Goal: Complete application form: Complete application form

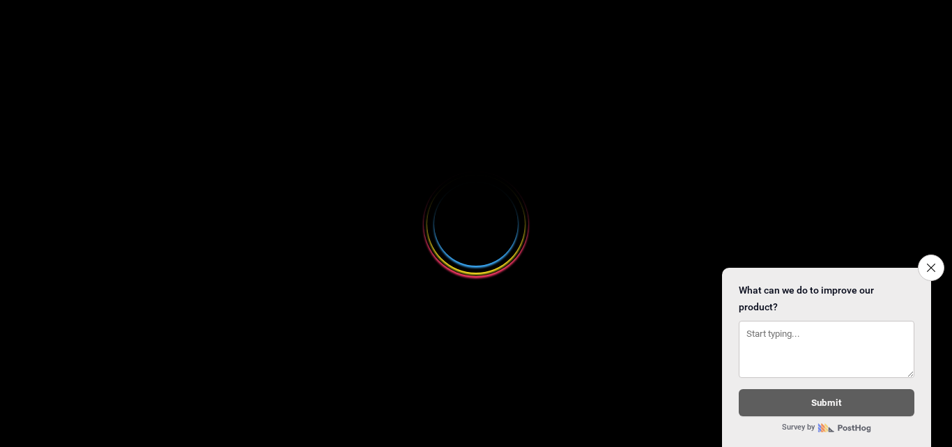
click at [928, 264] on icon "Close survey" at bounding box center [931, 268] width 8 height 8
click at [927, 17] on html "Loading..." at bounding box center [476, 8] width 952 height 17
select select
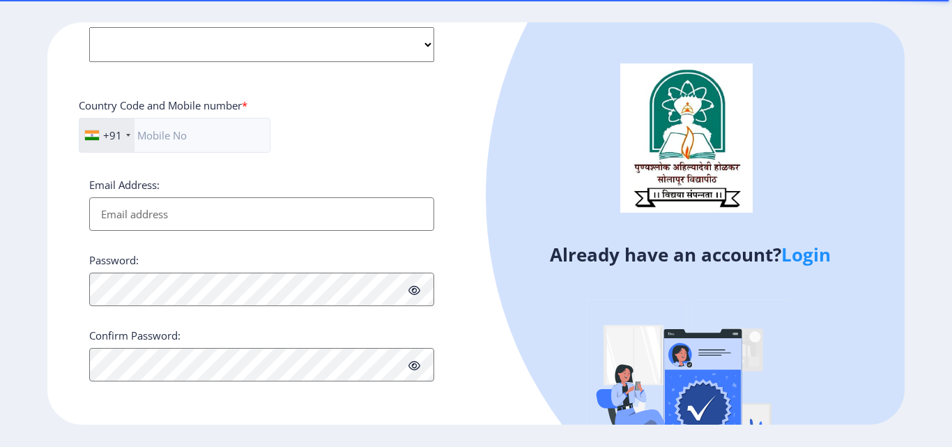
scroll to position [80, 0]
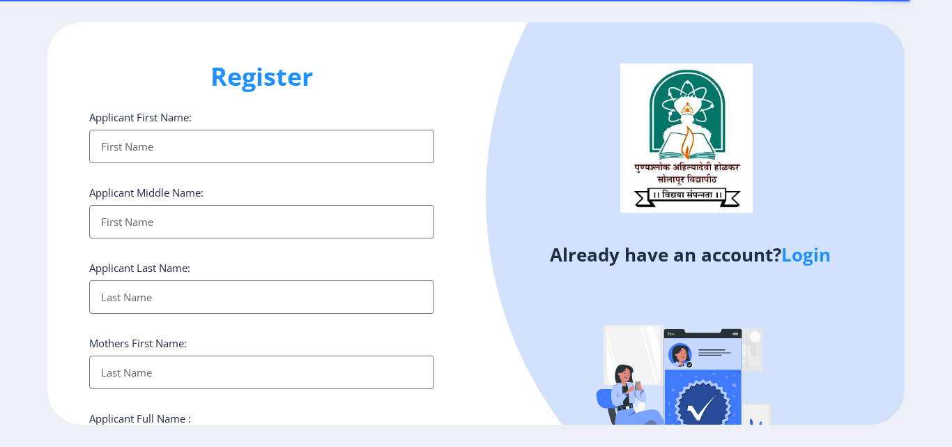
select select
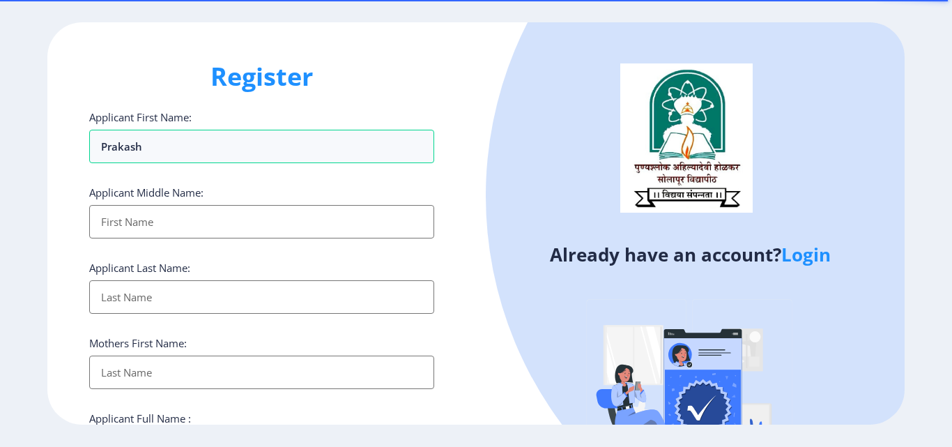
type input "Prakash"
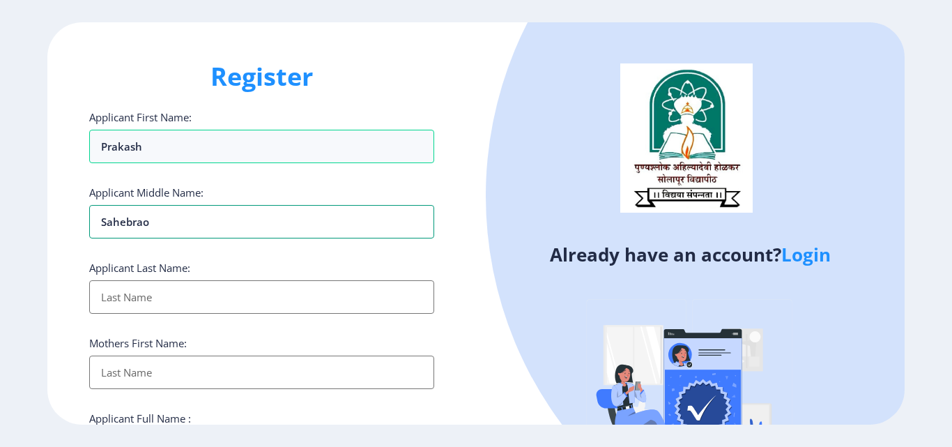
type input "Sahebrao"
type input "Kashid"
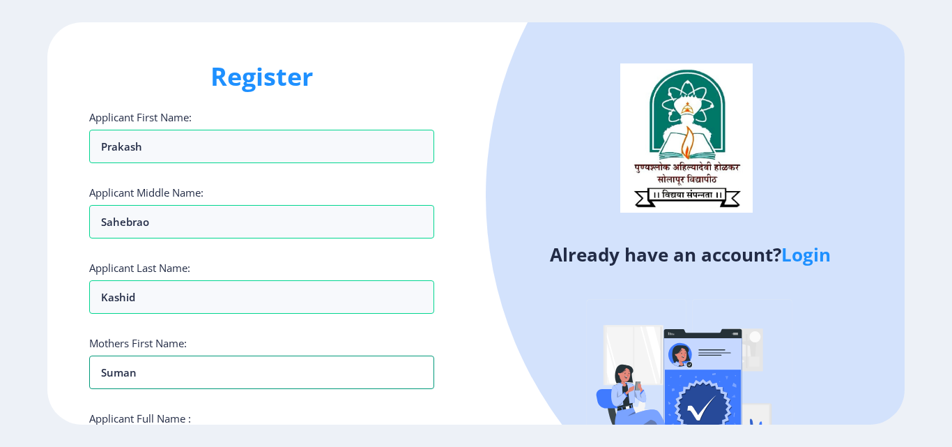
type input "Suman"
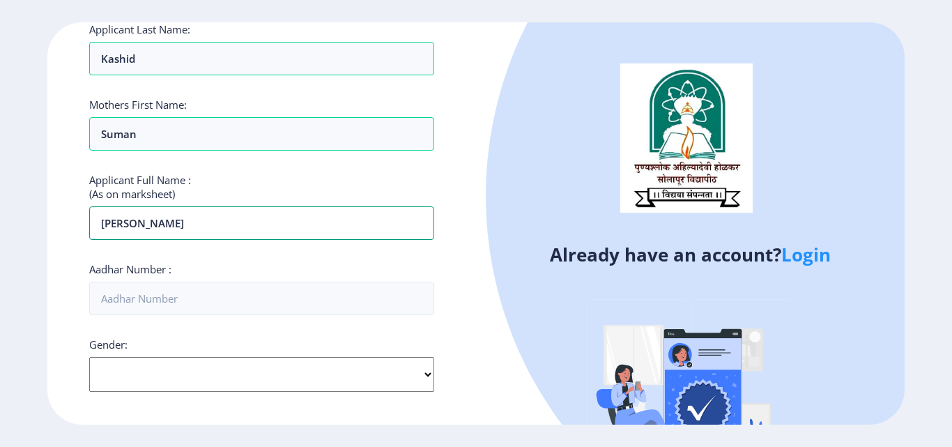
type input "Prakash Sahebrao Kashid"
type input "982162779122"
click at [157, 374] on select "Select Gender Male Female Other" at bounding box center [261, 374] width 345 height 35
select select "[DEMOGRAPHIC_DATA]"
click at [89, 357] on select "Select Gender Male Female Other" at bounding box center [261, 374] width 345 height 35
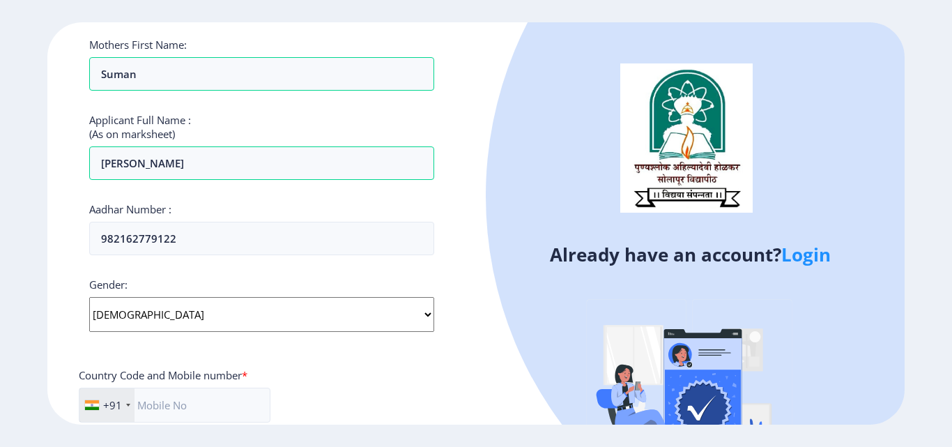
scroll to position [378, 0]
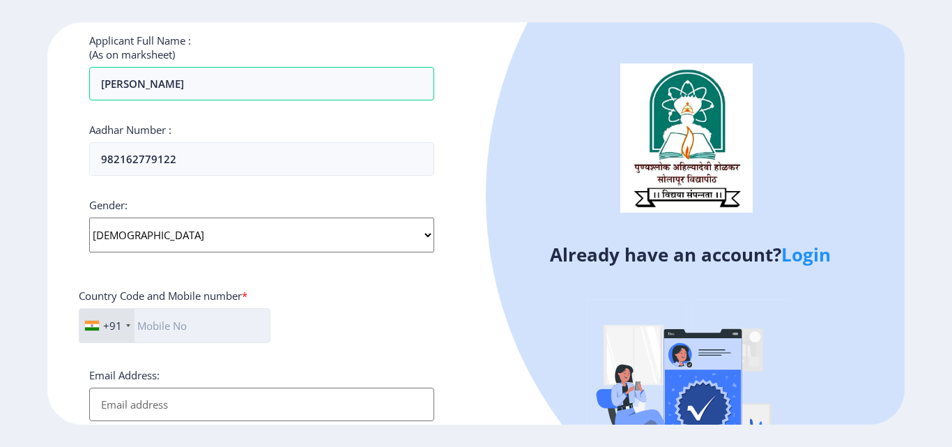
click at [170, 324] on input "text" at bounding box center [175, 325] width 192 height 35
type input "8600817681"
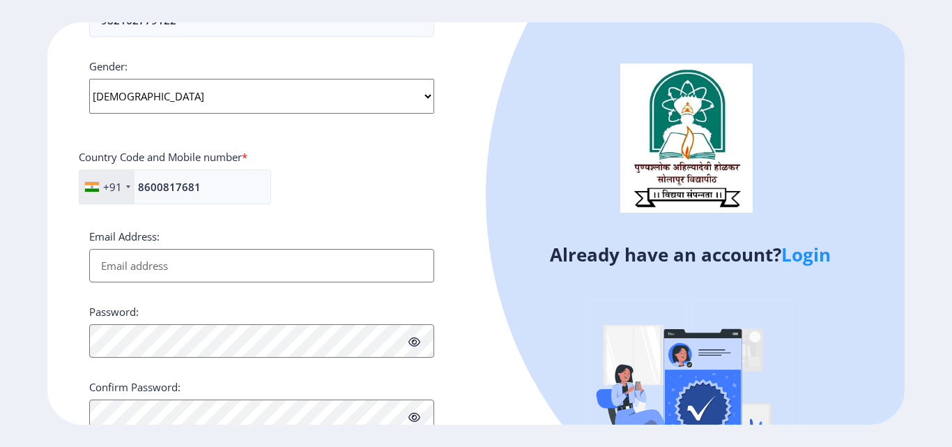
scroll to position [517, 0]
type input "pskashid@yahoo.in"
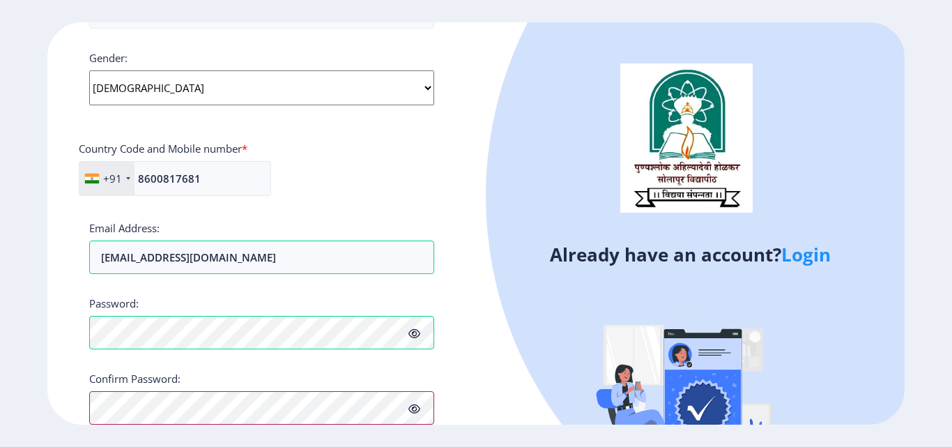
scroll to position [585, 0]
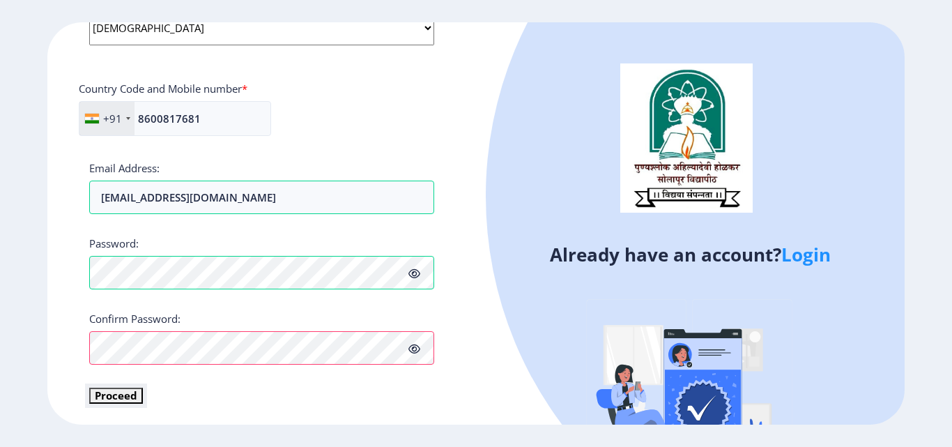
click at [128, 394] on button "Proceed" at bounding box center [116, 396] width 54 height 16
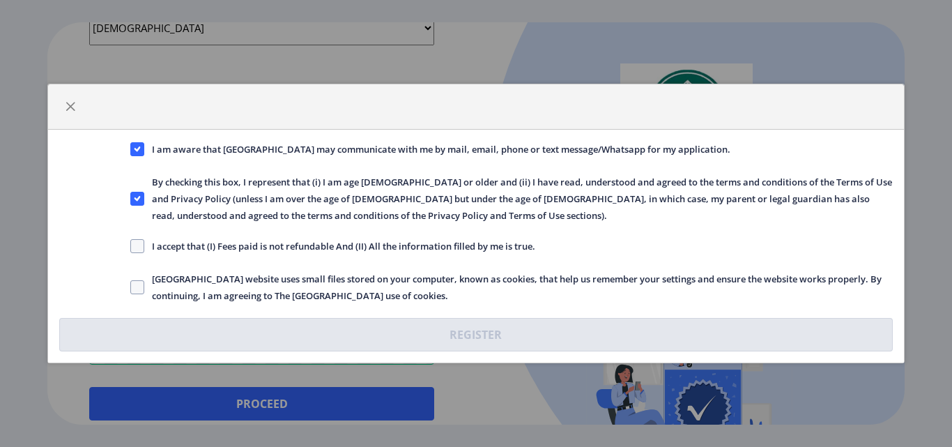
click at [144, 250] on label "I accept that (I) Fees paid is not refundable And (II) All the information fill…" at bounding box center [332, 246] width 405 height 17
click at [139, 286] on span at bounding box center [137, 287] width 14 height 14
click at [131, 287] on input "Solapur University website uses small files stored on your computer, known as c…" at bounding box center [130, 287] width 1 height 1
checkbox input "true"
click at [134, 247] on span at bounding box center [137, 246] width 14 height 14
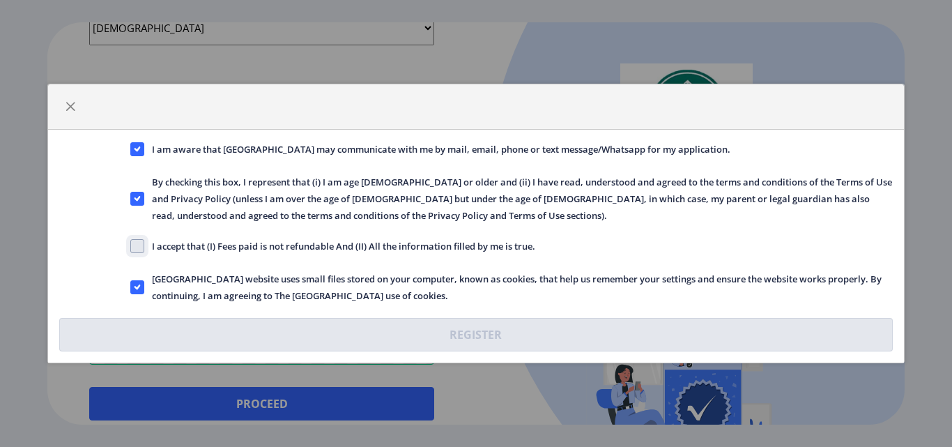
click at [131, 247] on input "I accept that (I) Fees paid is not refundable And (II) All the information fill…" at bounding box center [130, 246] width 1 height 1
checkbox input "true"
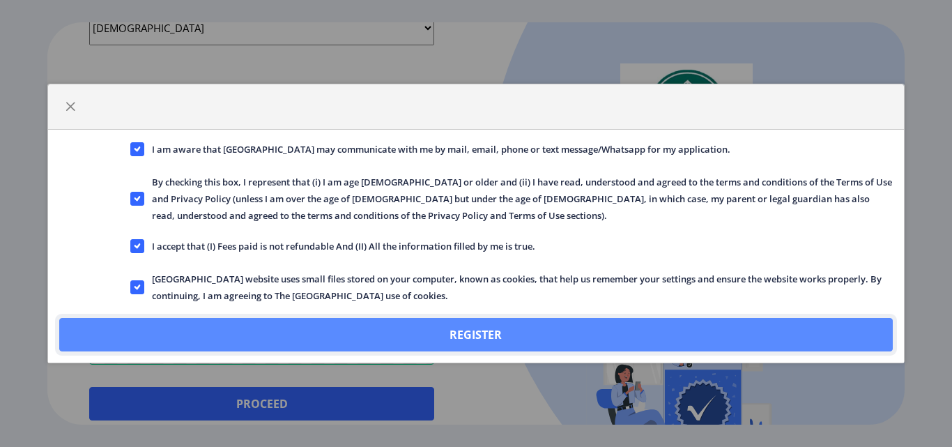
click at [496, 335] on button "Register" at bounding box center [475, 334] width 833 height 33
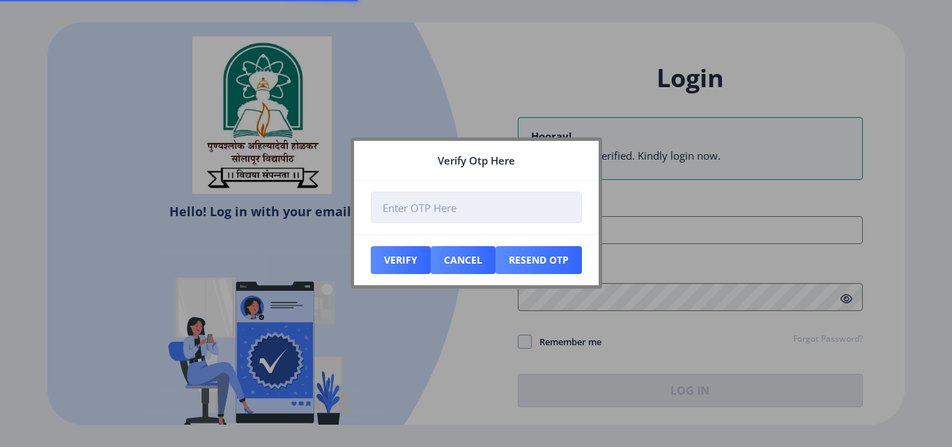
click at [418, 213] on input "number" at bounding box center [476, 207] width 211 height 31
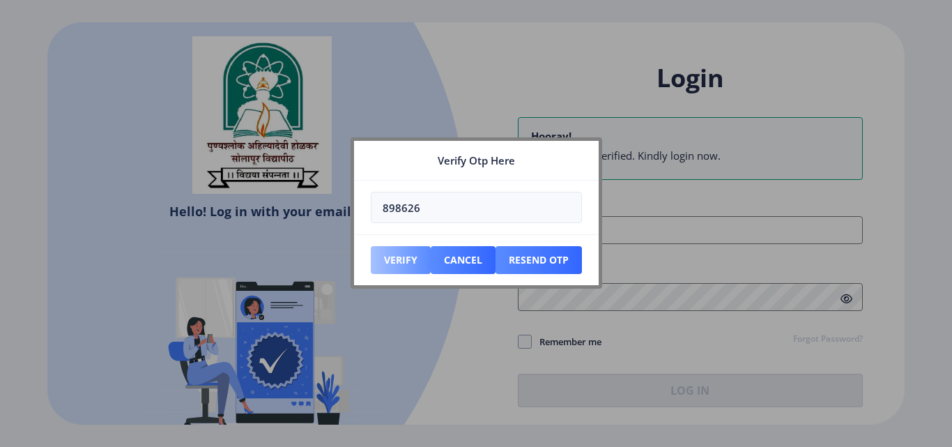
type input "898626"
click at [402, 263] on button "Verify" at bounding box center [401, 260] width 60 height 28
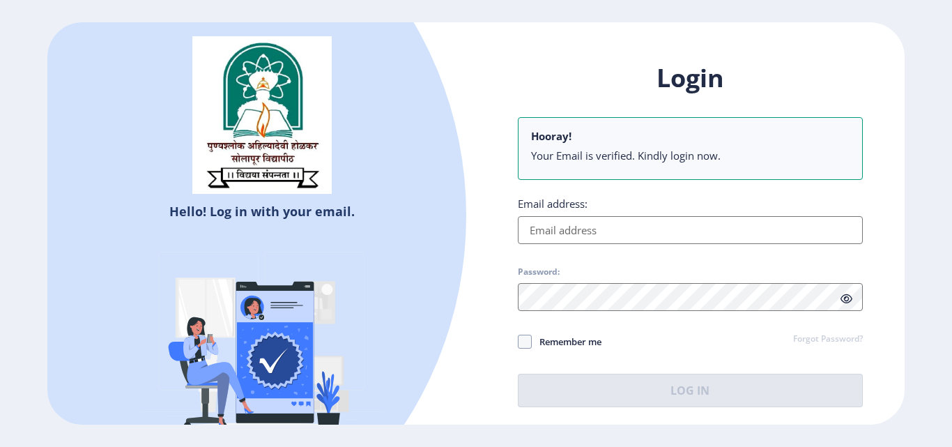
type input "pskashid@yahoo.in"
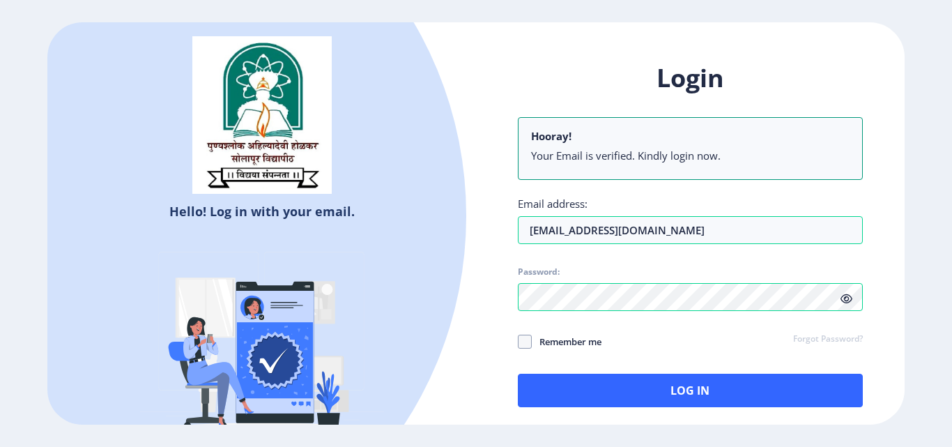
click at [847, 297] on icon at bounding box center [847, 299] width 12 height 10
click at [522, 337] on span at bounding box center [525, 342] width 14 height 14
click at [519, 342] on input "Remember me" at bounding box center [518, 342] width 1 height 1
checkbox input "true"
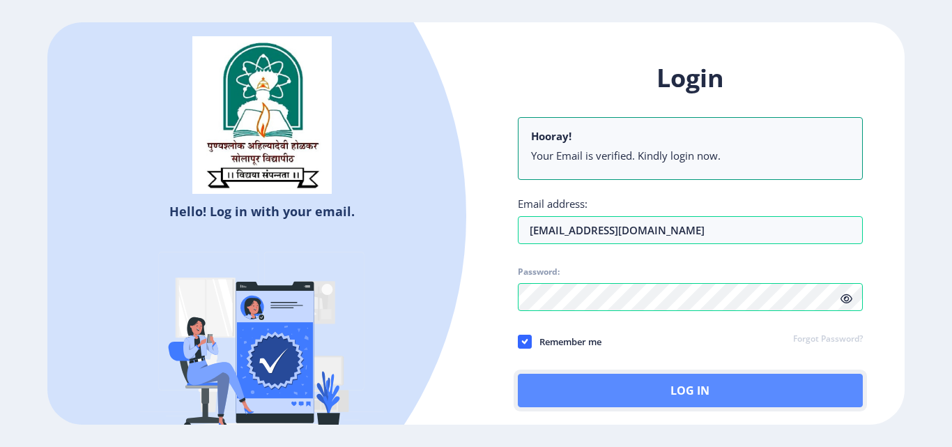
click at [694, 386] on button "Log In" at bounding box center [690, 390] width 345 height 33
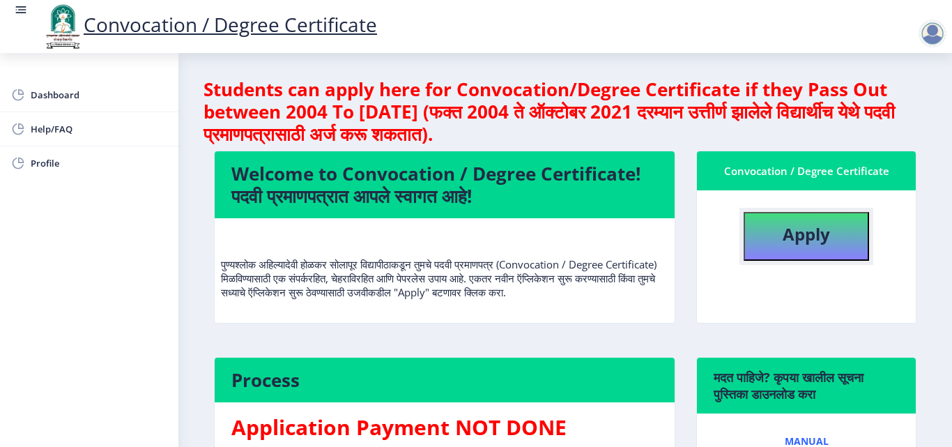
click at [815, 239] on b "Apply" at bounding box center [806, 233] width 47 height 23
select select
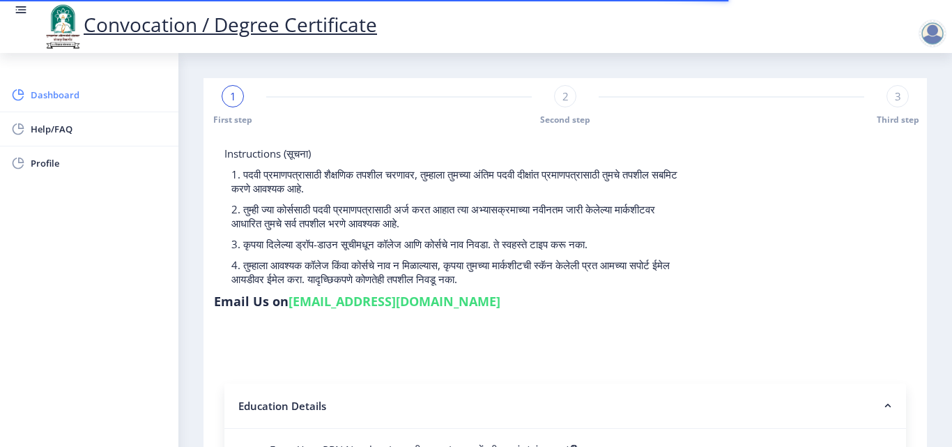
click at [70, 97] on span "Dashboard" at bounding box center [99, 94] width 137 height 17
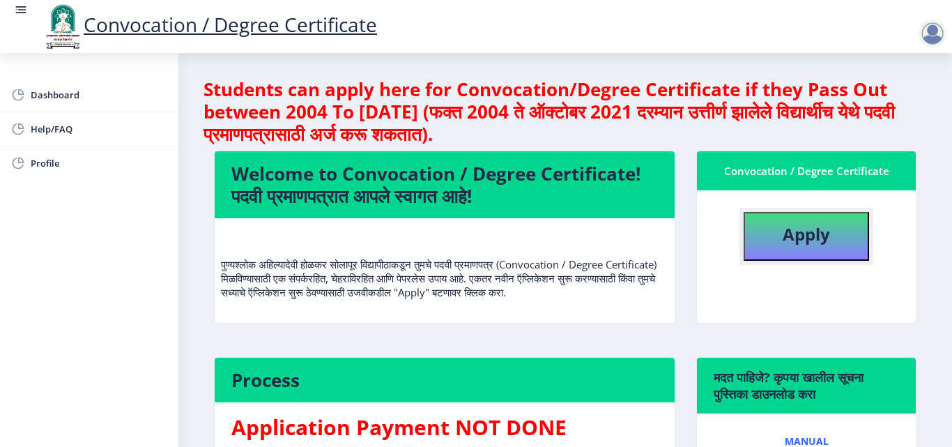
click at [775, 241] on button "Apply" at bounding box center [806, 236] width 125 height 49
select select
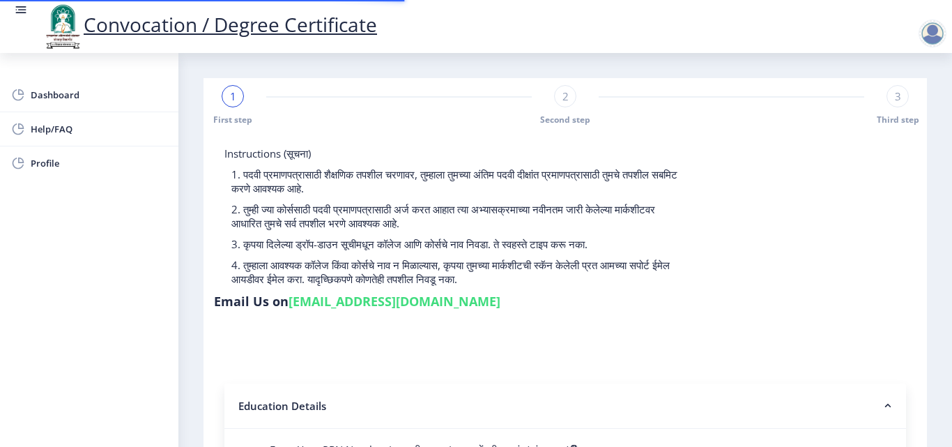
scroll to position [279, 0]
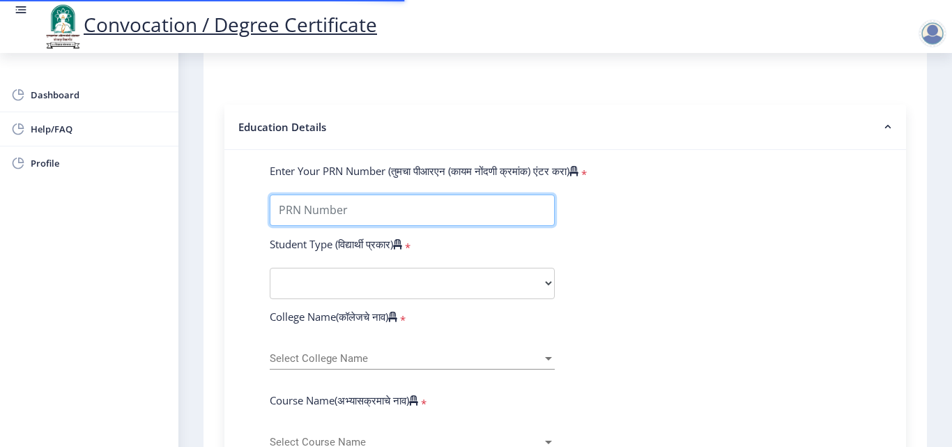
click at [342, 213] on input "Enter Your PRN Number (तुमचा पीआरएन (कायम नोंदणी क्रमांक) एंटर करा)" at bounding box center [412, 210] width 285 height 31
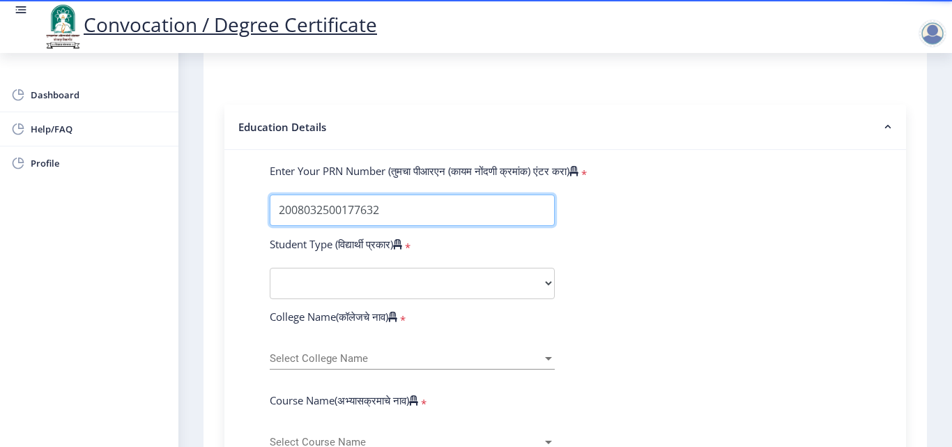
type input "2008032500177632"
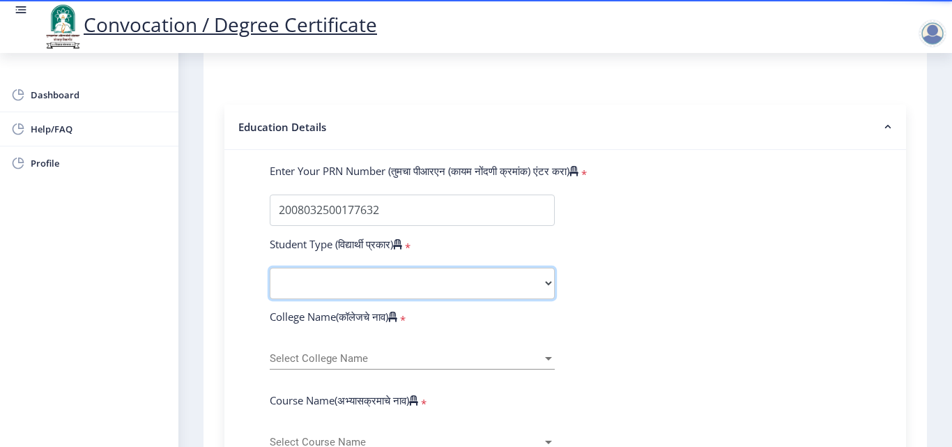
click at [324, 289] on select "Select Student Type Regular External" at bounding box center [412, 283] width 285 height 31
select select "Regular"
click at [270, 268] on select "Select Student Type Regular External" at bounding box center [412, 283] width 285 height 31
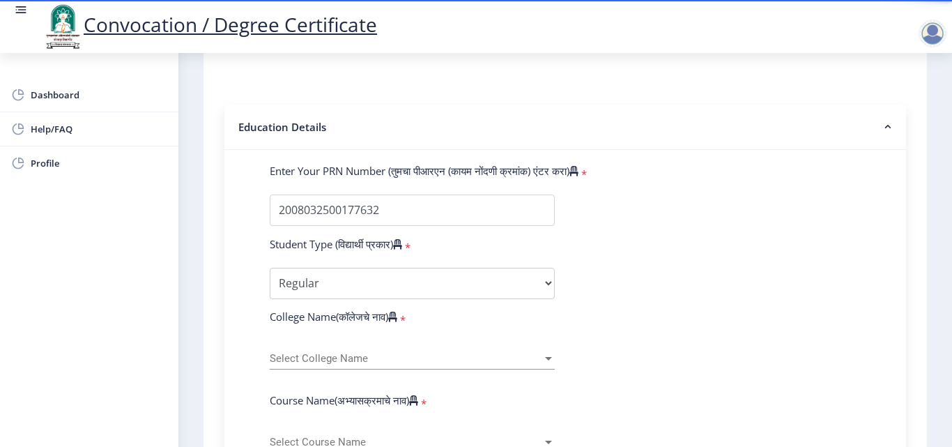
click at [186, 290] on nb-layout-column "1 First step 2 Second step 3 Third step Instructions (सूचना) 1. पदवी प्रमाणपत्र…" at bounding box center [565, 406] width 774 height 1265
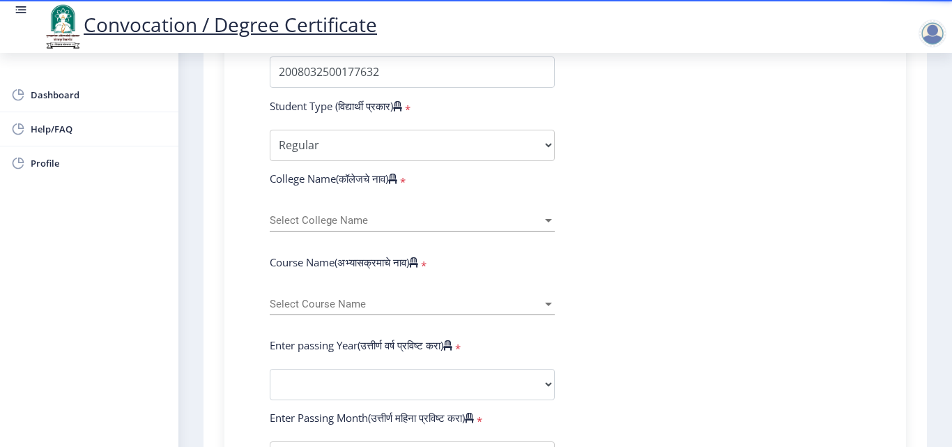
scroll to position [418, 0]
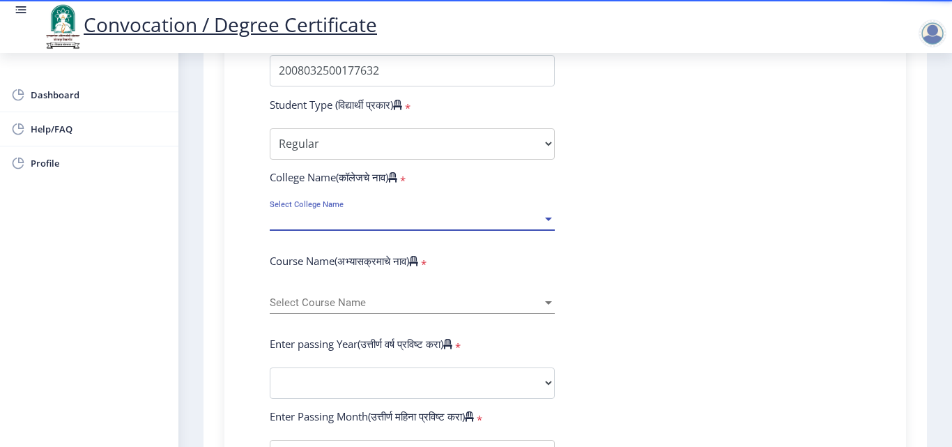
click at [324, 219] on span "Select College Name" at bounding box center [406, 219] width 273 height 12
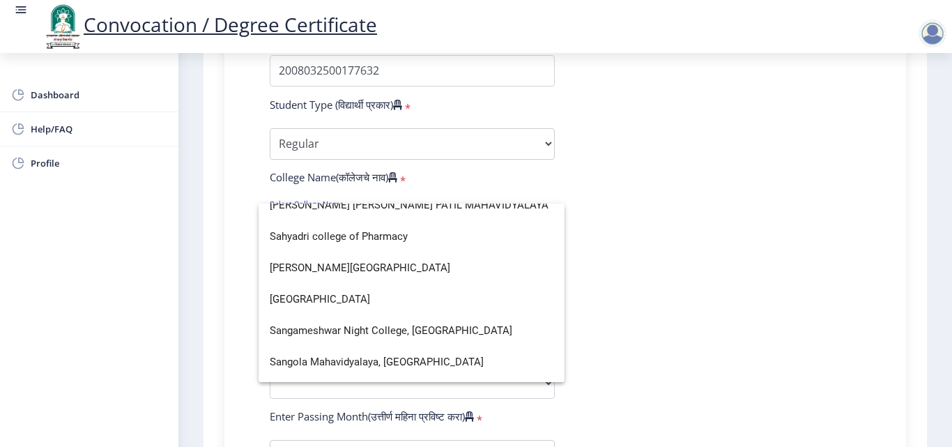
scroll to position [2719, 0]
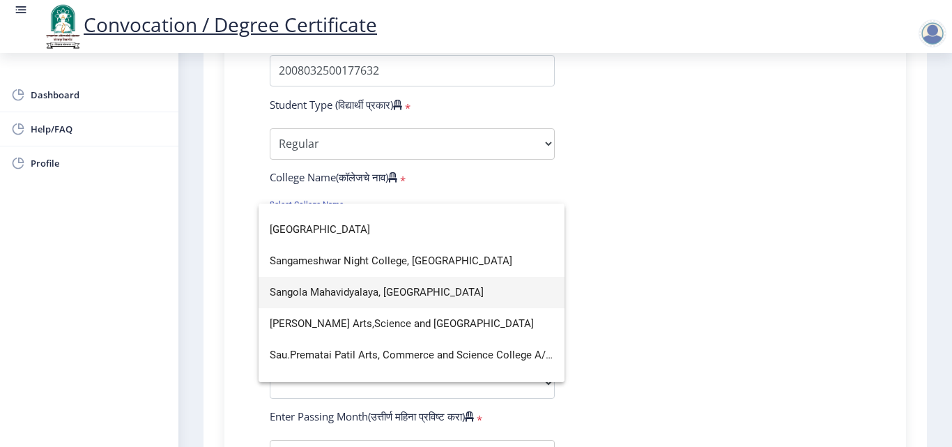
click at [375, 295] on span "Sangola Mahavidyalaya, Sangola" at bounding box center [412, 292] width 284 height 31
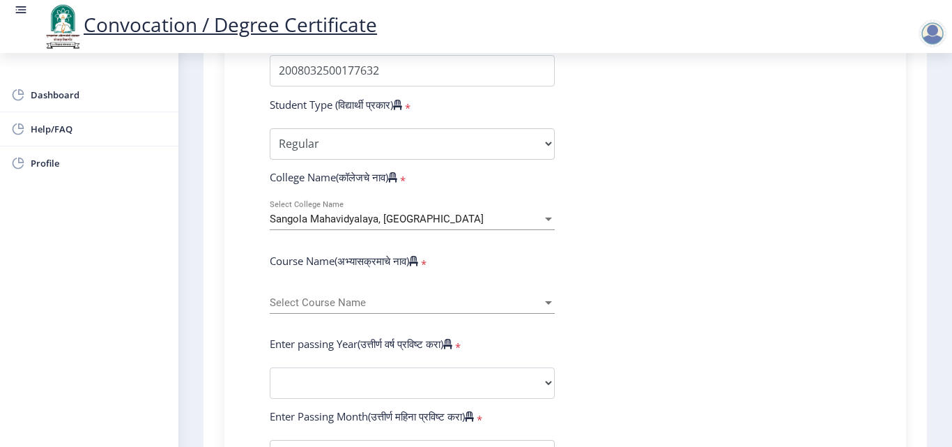
click at [717, 232] on form "Enter Your PRN Number (तुमचा पीआरएन (कायम नोंदणी क्रमांक) एंटर करा) * Student T…" at bounding box center [565, 393] width 612 height 739
click at [324, 305] on span "Select Course Name" at bounding box center [406, 303] width 273 height 12
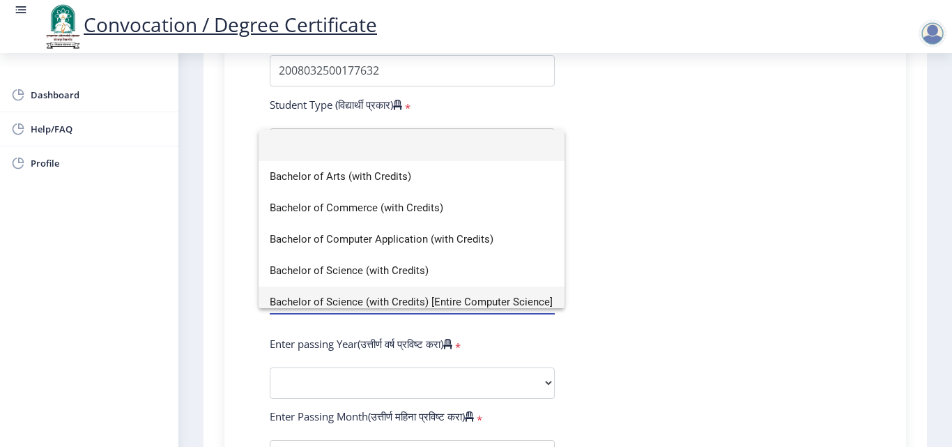
click at [395, 301] on span "Bachelor of Science (with Credits) [Entire Computer Science]" at bounding box center [412, 302] width 284 height 31
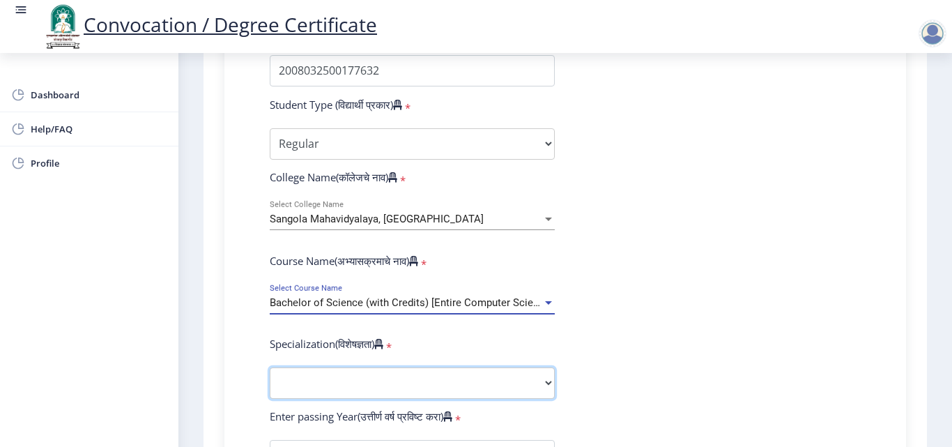
click at [319, 376] on select "Specialization Botany Chemistry Computer Science Electronics Geology Mathematic…" at bounding box center [412, 382] width 285 height 31
select select "Computer Science"
click at [270, 367] on select "Specialization Botany Chemistry Computer Science Electronics Geology Mathematic…" at bounding box center [412, 382] width 285 height 31
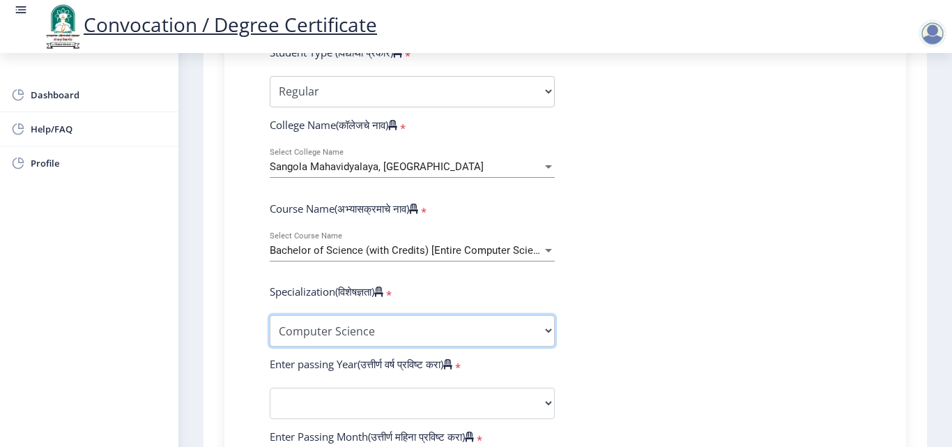
scroll to position [558, 0]
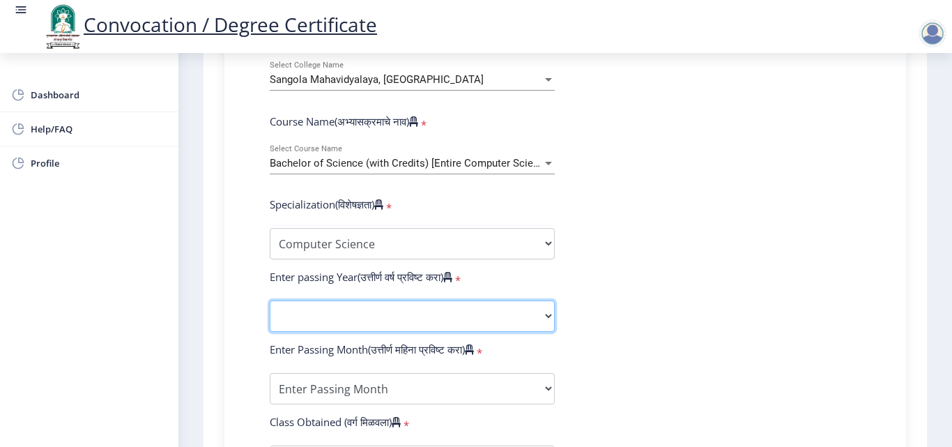
click at [319, 319] on select "2025 2024 2023 2022 2021 2020 2019 2018 2017 2016 2015 2014 2013 2012 2011 2010…" at bounding box center [412, 315] width 285 height 31
select select "2011"
click at [270, 300] on select "2025 2024 2023 2022 2021 2020 2019 2018 2017 2016 2015 2014 2013 2012 2011 2010…" at bounding box center [412, 315] width 285 height 31
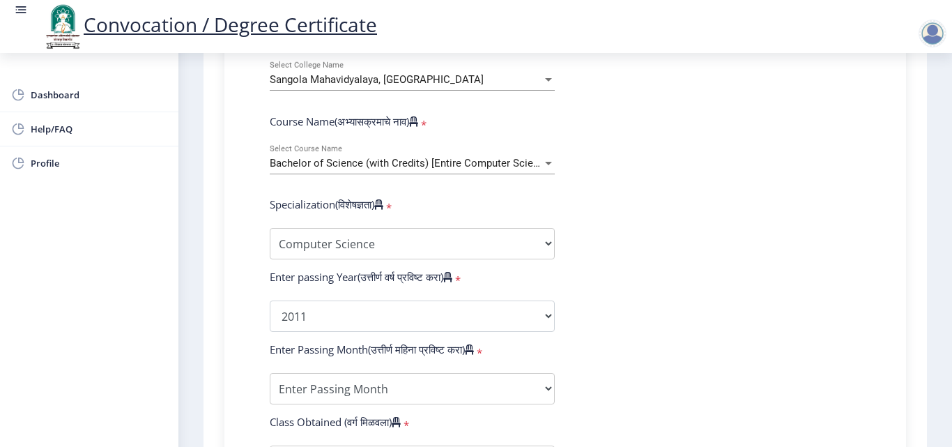
click at [226, 363] on div "Enter Your PRN Number (तुमचा पीआरएन (कायम नोंदणी क्रमांक) एंटर करा) * Student T…" at bounding box center [565, 296] width 682 height 851
click at [311, 388] on select "Enter Passing Month March April May October November December" at bounding box center [412, 388] width 285 height 31
select select "March"
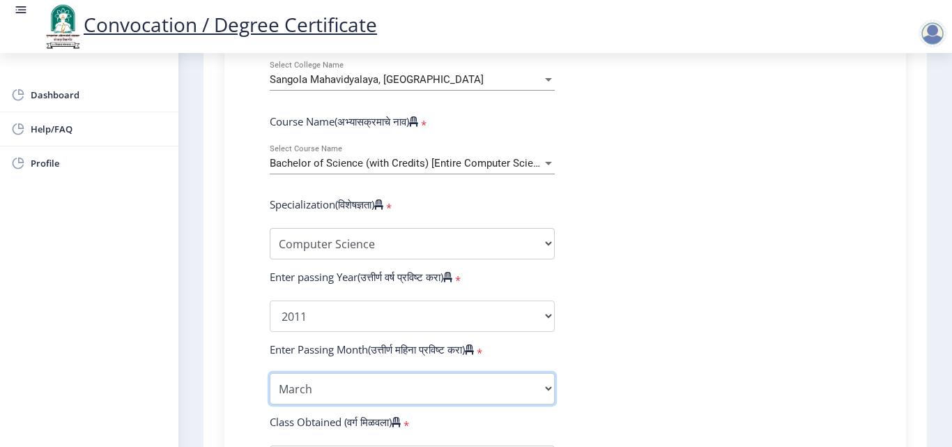
click at [270, 373] on select "Enter Passing Month March April May October November December" at bounding box center [412, 388] width 285 height 31
click at [208, 294] on div "1 First step 2 Second step 3 Third step Instructions (सूचना) 1. पदवी प्रमाणपत्र…" at bounding box center [566, 172] width 724 height 1304
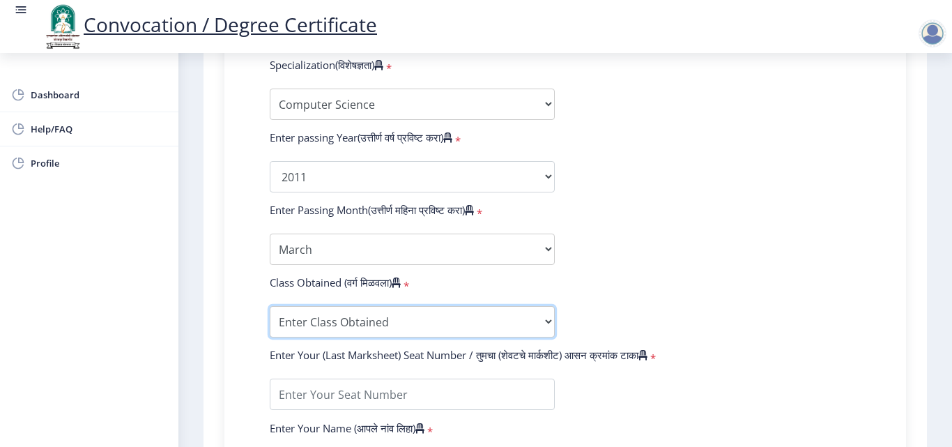
click at [328, 322] on select "Enter Class Obtained FIRST CLASS WITH DISTINCTION FIRST CLASS HIGHER SECOND CLA…" at bounding box center [412, 321] width 285 height 31
select select "FIRST CLASS"
click at [270, 306] on select "Enter Class Obtained FIRST CLASS WITH DISTINCTION FIRST CLASS HIGHER SECOND CLA…" at bounding box center [412, 321] width 285 height 31
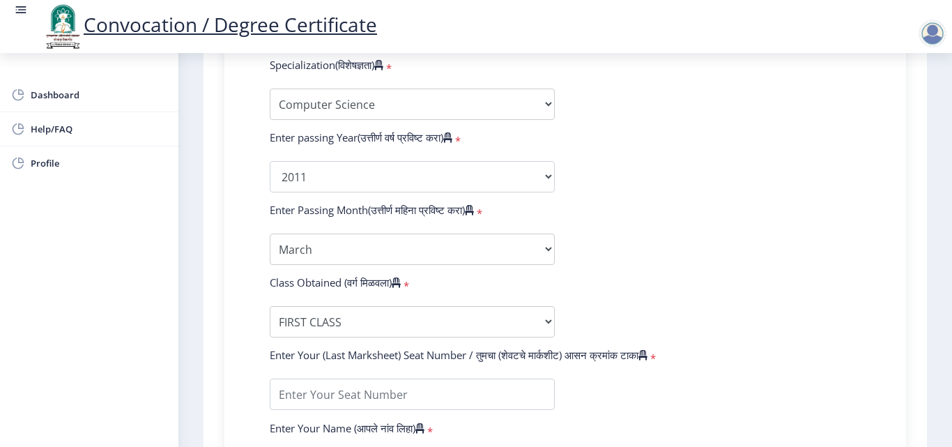
click at [225, 312] on div "Enter Your PRN Number (तुमचा पीआरएन (कायम नोंदणी क्रमांक) एंटर करा) * Student T…" at bounding box center [565, 157] width 682 height 851
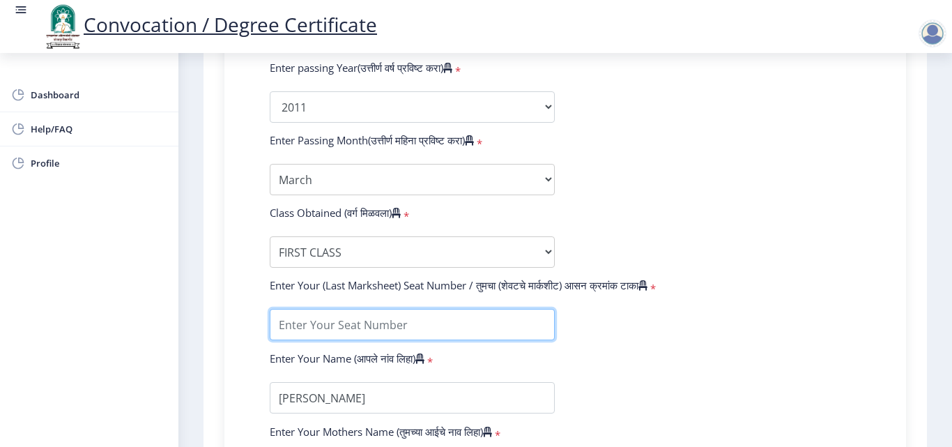
click at [367, 328] on input "textarea" at bounding box center [412, 324] width 285 height 31
type input "08216"
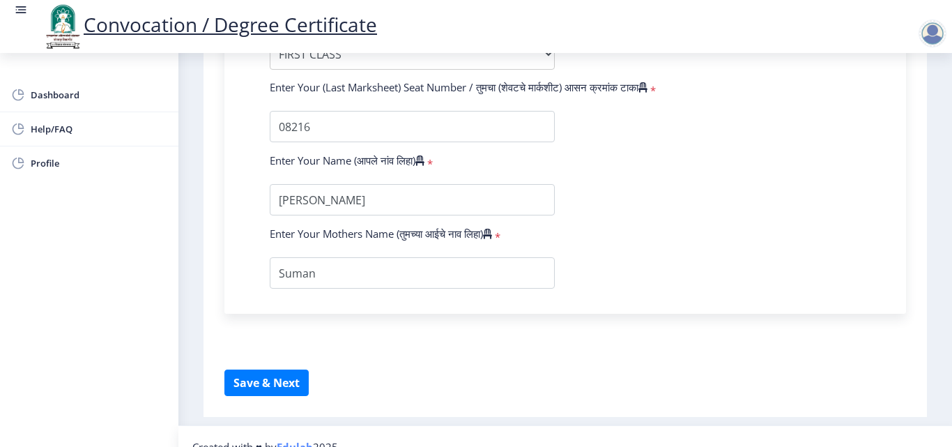
scroll to position [986, 0]
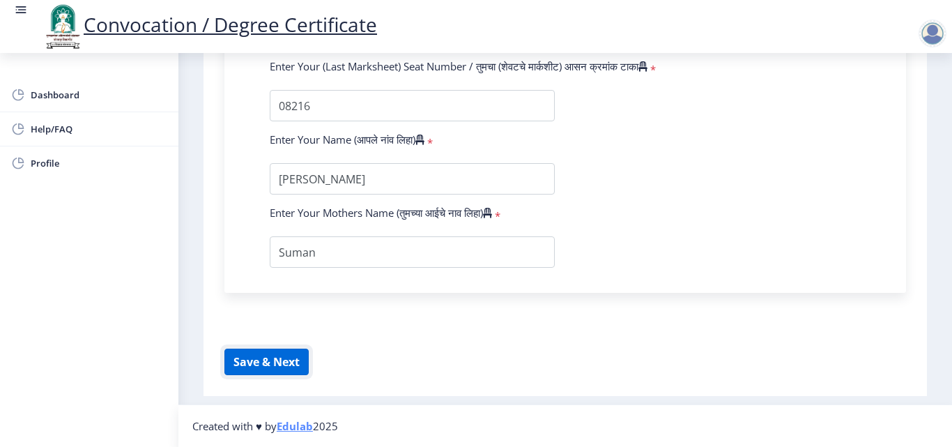
click at [291, 359] on button "Save & Next" at bounding box center [266, 362] width 84 height 26
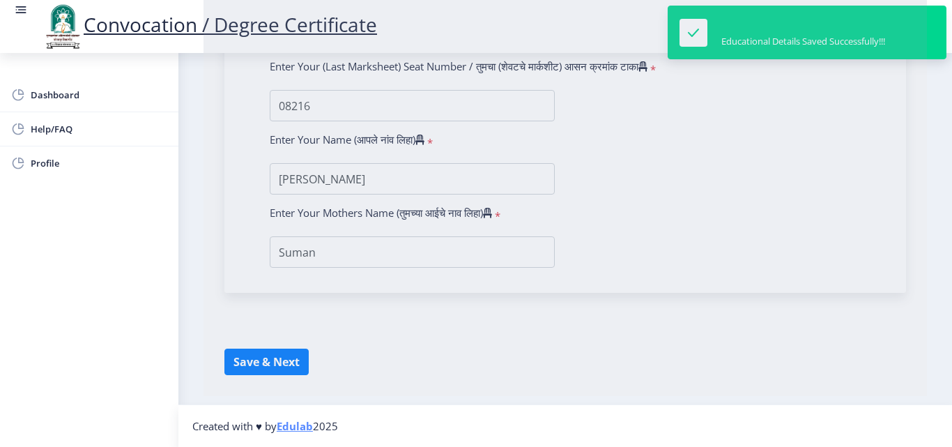
select select
type input "Prakash Sahebrao Kashid"
type input "Suman"
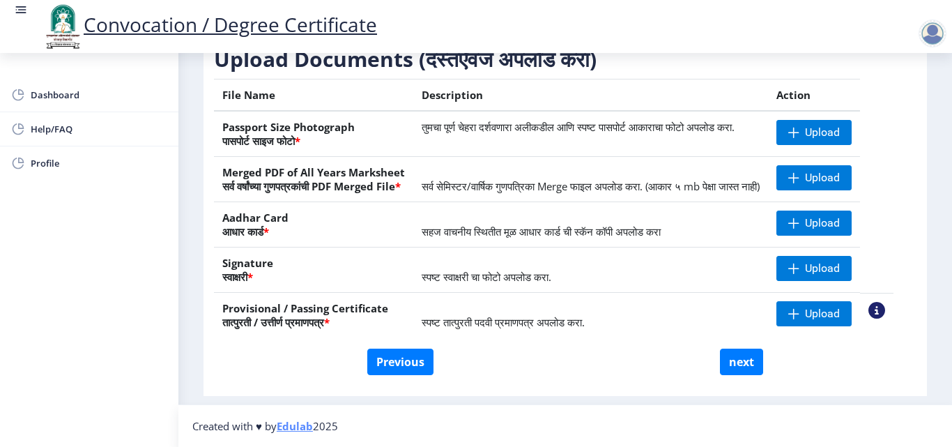
scroll to position [48, 0]
